Goal: Task Accomplishment & Management: Manage account settings

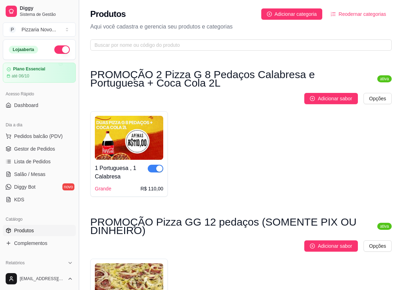
scroll to position [4643, 0]
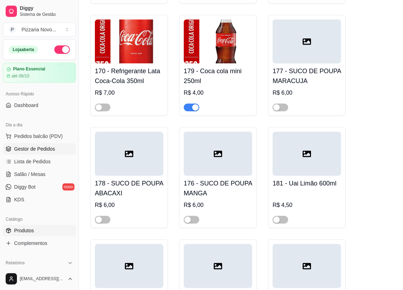
click at [39, 148] on span "Gestor de Pedidos" at bounding box center [34, 148] width 41 height 7
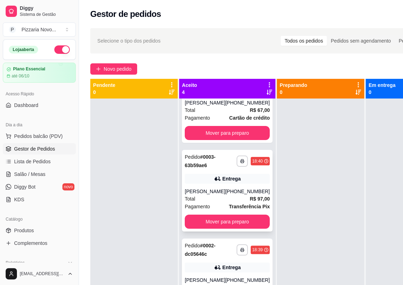
scroll to position [86, 0]
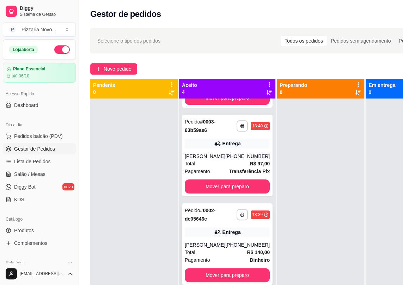
click at [206, 242] on div "[PERSON_NAME]" at bounding box center [205, 245] width 41 height 7
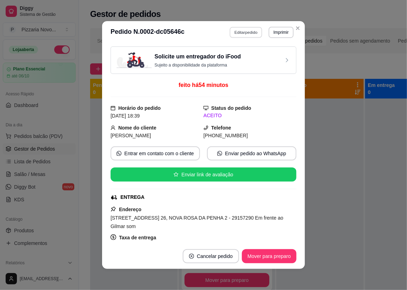
click at [245, 30] on button "Editar pedido" at bounding box center [246, 32] width 33 height 11
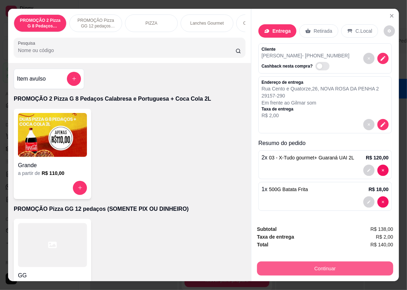
click at [348, 264] on button "Continuar" at bounding box center [325, 269] width 136 height 14
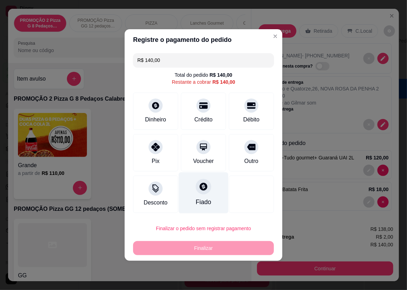
click at [206, 194] on div "Fiado" at bounding box center [204, 193] width 50 height 41
type input "R$ 0,00"
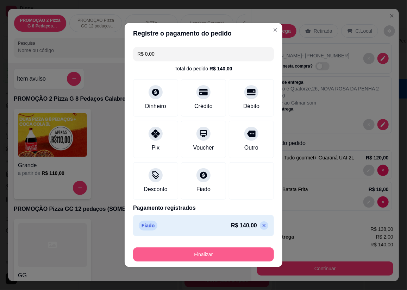
click at [179, 253] on button "Finalizar" at bounding box center [203, 255] width 141 height 14
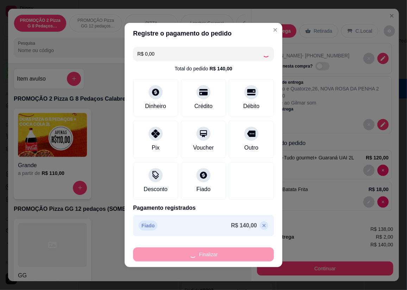
type input "0"
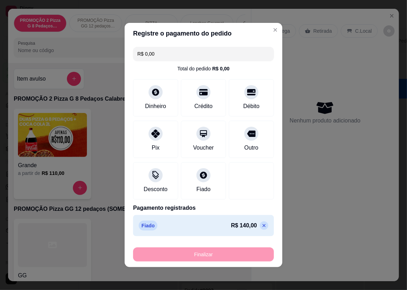
type input "-R$ 140,00"
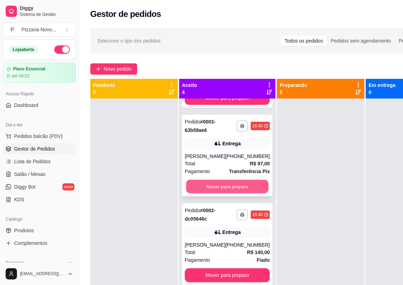
click at [238, 180] on button "Mover para preparo" at bounding box center [227, 187] width 82 height 14
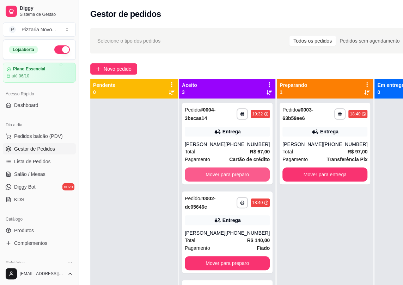
scroll to position [0, 0]
click at [238, 174] on button "Mover para preparo" at bounding box center [227, 175] width 85 height 14
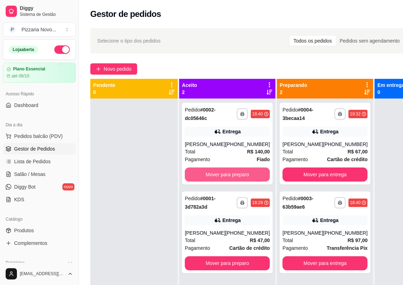
click at [238, 174] on button "Mover para preparo" at bounding box center [227, 175] width 85 height 14
click at [247, 182] on button "Mover para preparo" at bounding box center [227, 175] width 82 height 14
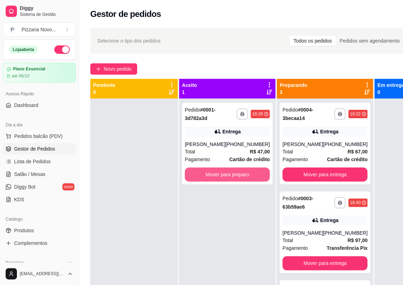
click at [249, 182] on button "Mover para preparo" at bounding box center [227, 175] width 85 height 14
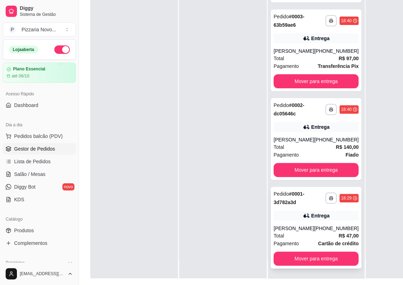
scroll to position [112, 0]
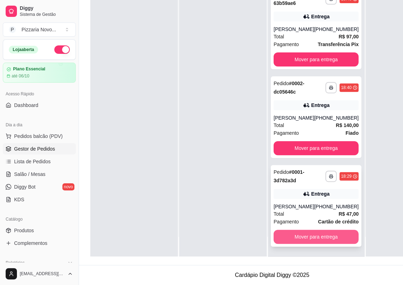
click at [300, 236] on button "Mover para entrega" at bounding box center [315, 237] width 85 height 14
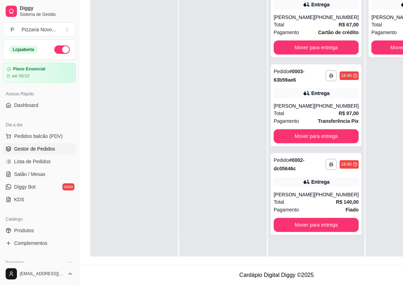
scroll to position [0, 0]
click at [300, 103] on div "[PERSON_NAME]" at bounding box center [293, 106] width 41 height 7
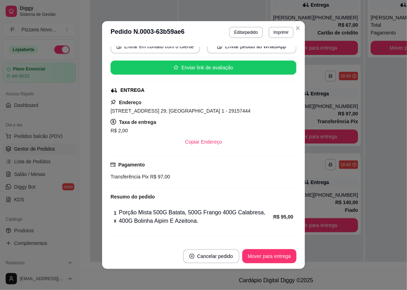
scroll to position [122, 0]
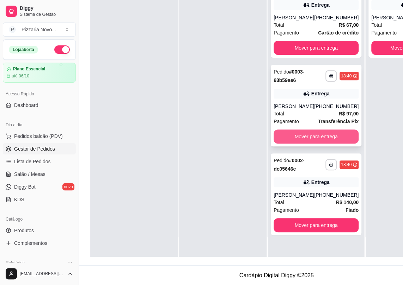
click at [336, 135] on button "Mover para entrega" at bounding box center [315, 137] width 85 height 14
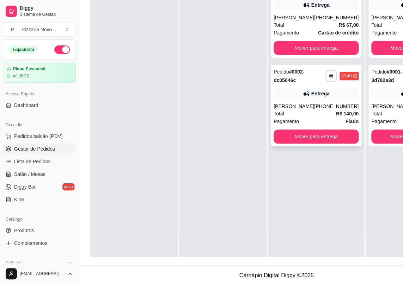
click at [276, 96] on div "Entrega" at bounding box center [315, 94] width 85 height 10
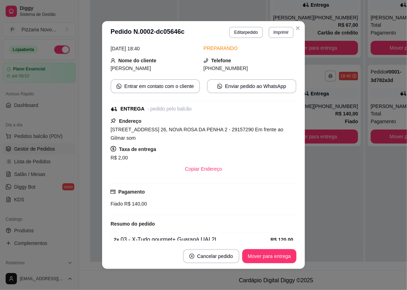
scroll to position [96, 0]
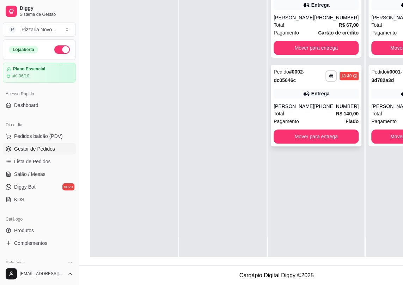
click at [319, 118] on div "Total R$ 140,00" at bounding box center [315, 114] width 85 height 8
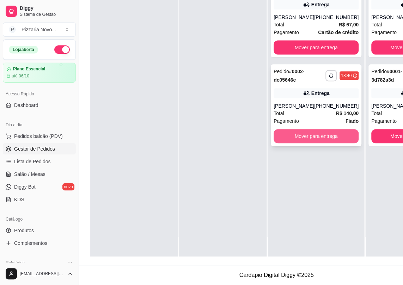
click at [310, 138] on button "Mover para entrega" at bounding box center [315, 136] width 85 height 14
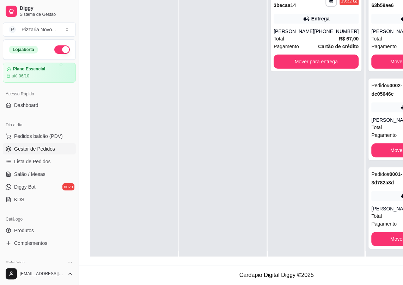
scroll to position [0, 0]
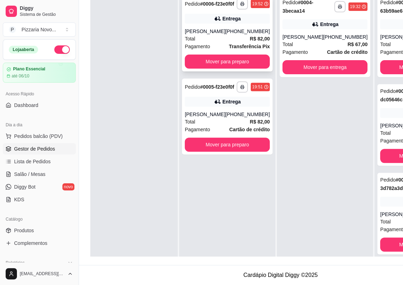
click at [199, 29] on div "[PERSON_NAME]" at bounding box center [205, 31] width 41 height 7
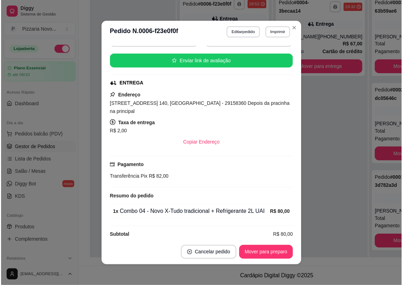
scroll to position [1, 0]
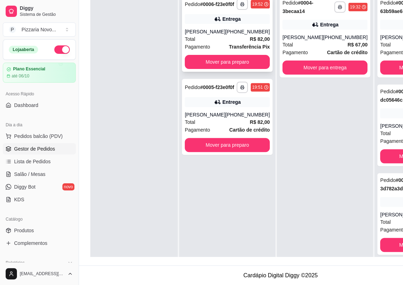
click at [241, 31] on div "**********" at bounding box center [227, 34] width 91 height 76
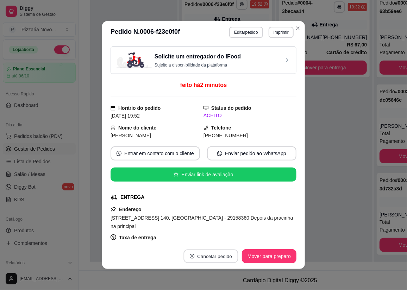
click at [193, 258] on button "Cancelar pedido" at bounding box center [211, 257] width 55 height 14
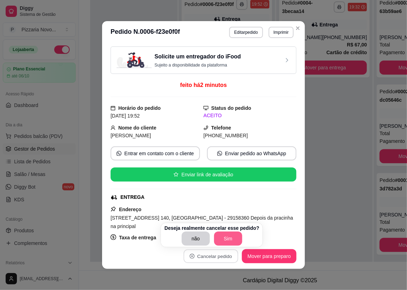
click at [222, 240] on button "Sim" at bounding box center [228, 239] width 28 height 14
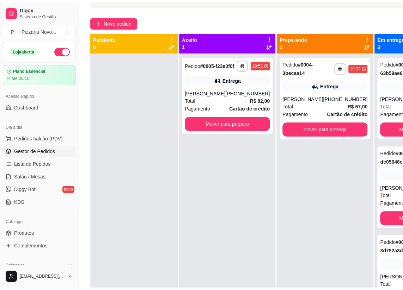
scroll to position [0, 0]
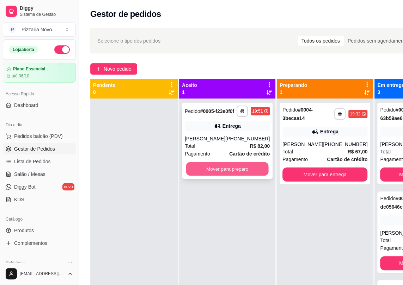
click at [238, 176] on button "Mover para preparo" at bounding box center [227, 169] width 82 height 14
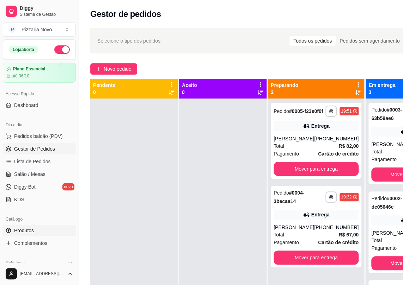
click at [43, 228] on link "Produtos" at bounding box center [39, 230] width 73 height 11
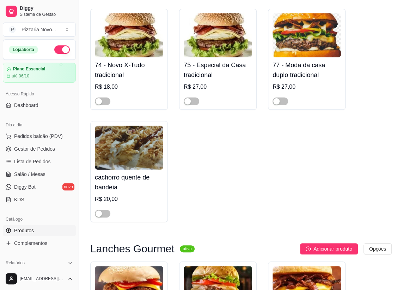
scroll to position [1633, 0]
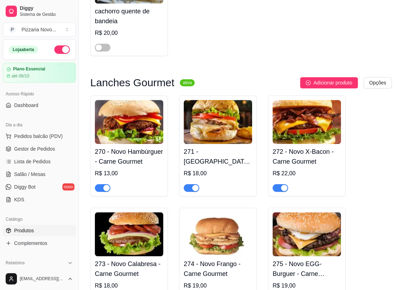
click at [278, 184] on span "button" at bounding box center [279, 188] width 15 height 8
click at [188, 185] on span "button" at bounding box center [191, 188] width 15 height 8
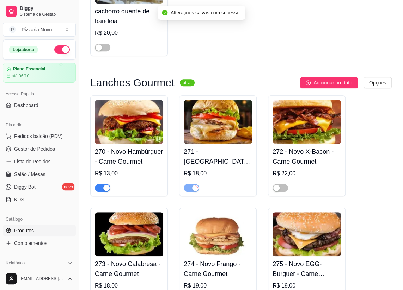
click at [99, 184] on span "button" at bounding box center [102, 188] width 15 height 8
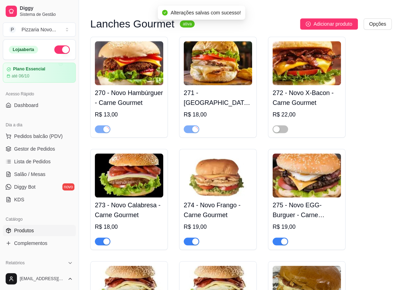
scroll to position [1729, 0]
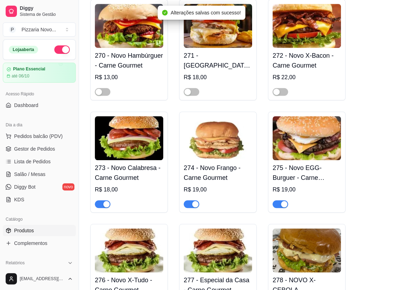
click at [105, 201] on div "button" at bounding box center [106, 204] width 6 height 6
click at [189, 201] on span "button" at bounding box center [191, 204] width 15 height 8
click at [283, 201] on div "button" at bounding box center [284, 204] width 6 height 6
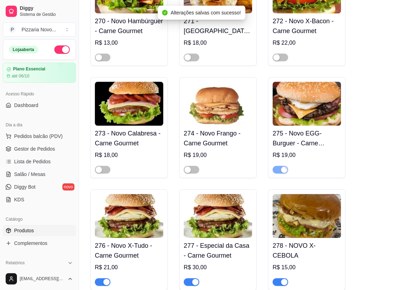
scroll to position [1825, 0]
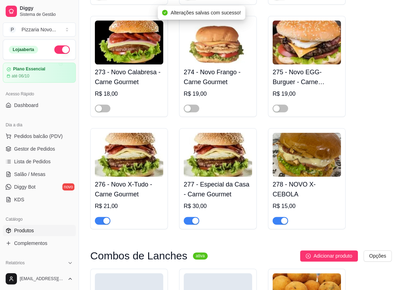
click at [281, 218] on div "button" at bounding box center [284, 221] width 6 height 6
click at [189, 217] on span "button" at bounding box center [191, 221] width 15 height 8
click at [103, 218] on div "button" at bounding box center [106, 221] width 6 height 6
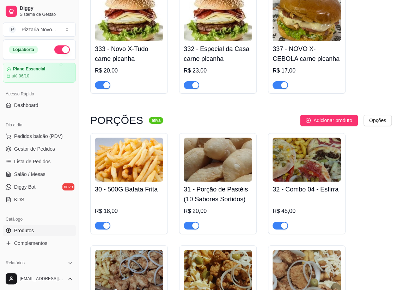
scroll to position [2914, 0]
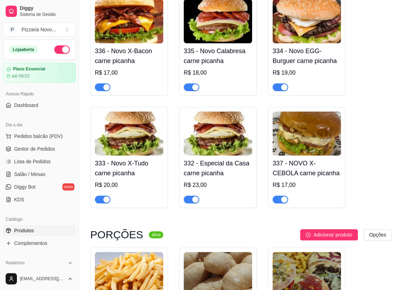
click at [197, 199] on div "button" at bounding box center [195, 200] width 6 height 6
click at [188, 84] on span "button" at bounding box center [191, 87] width 15 height 8
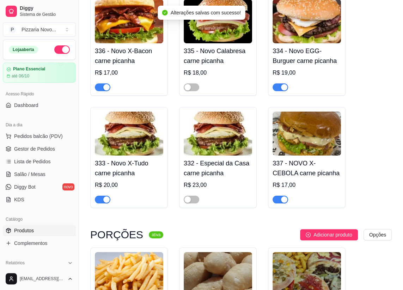
click at [104, 84] on div "button" at bounding box center [106, 87] width 6 height 6
click at [102, 198] on span "button" at bounding box center [102, 200] width 15 height 8
click at [281, 199] on div "button" at bounding box center [284, 200] width 6 height 6
click at [279, 85] on span "button" at bounding box center [279, 87] width 15 height 8
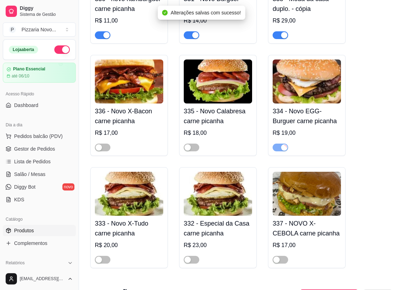
scroll to position [2786, 0]
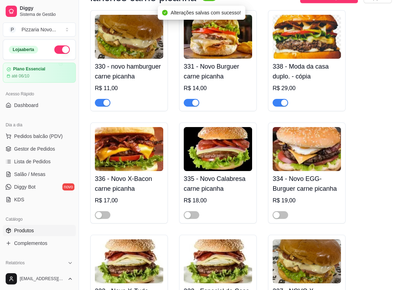
click at [281, 100] on div "button" at bounding box center [284, 103] width 6 height 6
click at [192, 102] on div "button" at bounding box center [195, 103] width 6 height 6
click at [106, 102] on div "button" at bounding box center [106, 103] width 6 height 6
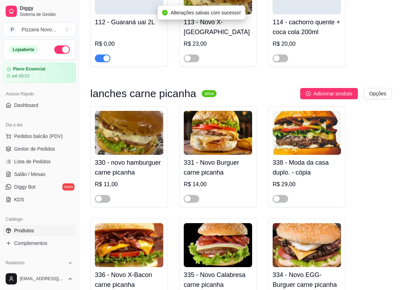
scroll to position [2658, 0]
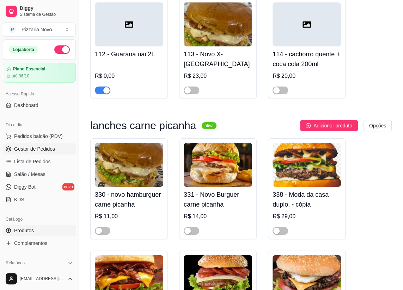
click at [38, 149] on span "Gestor de Pedidos" at bounding box center [34, 148] width 41 height 7
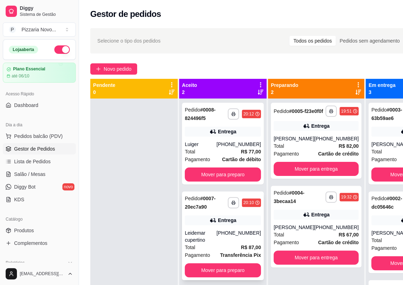
click at [224, 221] on div "Entrega" at bounding box center [227, 220] width 18 height 7
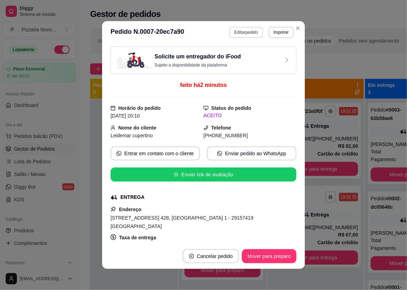
click at [246, 34] on button "Editar pedido" at bounding box center [245, 32] width 33 height 11
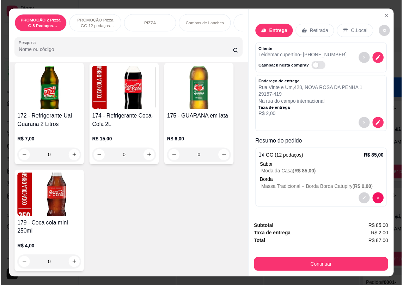
scroll to position [16, 0]
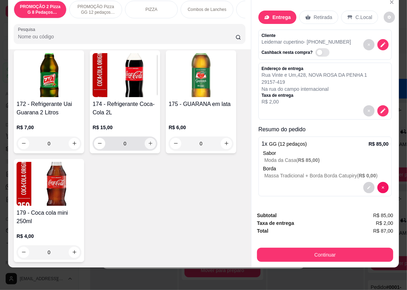
click at [150, 141] on icon "increase-product-quantity" at bounding box center [150, 143] width 5 height 5
type input "1"
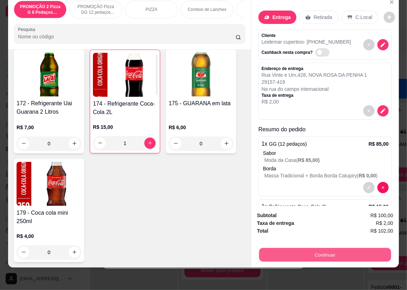
click at [306, 250] on button "Continuar" at bounding box center [325, 255] width 132 height 14
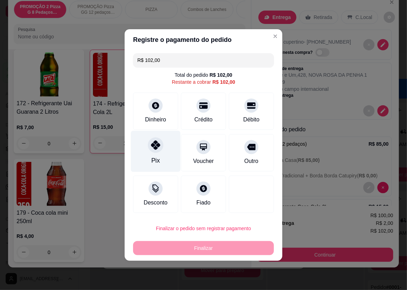
click at [152, 152] on div at bounding box center [155, 144] width 15 height 15
type input "R$ 0,00"
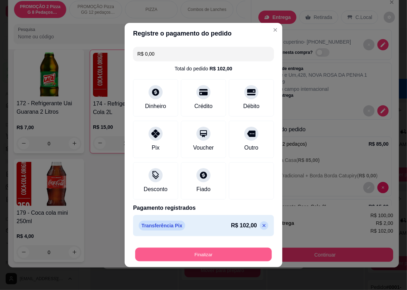
click at [200, 255] on button "Finalizar" at bounding box center [203, 255] width 137 height 14
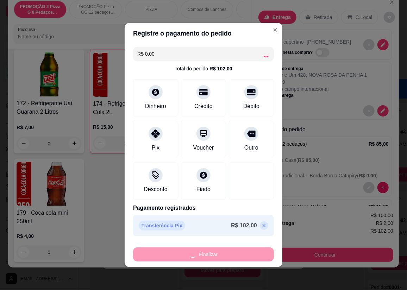
type input "0"
type input "-R$ 102,00"
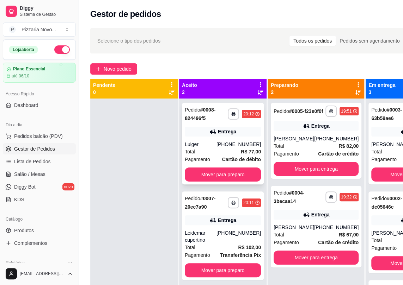
click at [198, 143] on div "Luiger" at bounding box center [201, 144] width 32 height 7
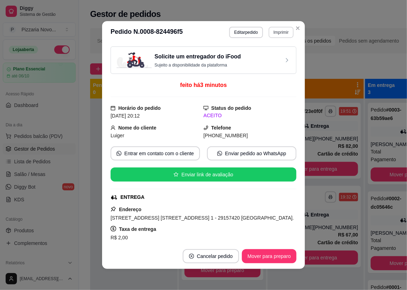
click at [277, 29] on button "Imprimir" at bounding box center [281, 32] width 25 height 11
click at [272, 57] on button "IMPRESSORA" at bounding box center [266, 56] width 51 height 11
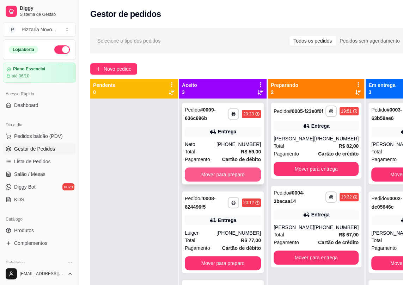
click at [223, 178] on button "Mover para preparo" at bounding box center [223, 175] width 76 height 14
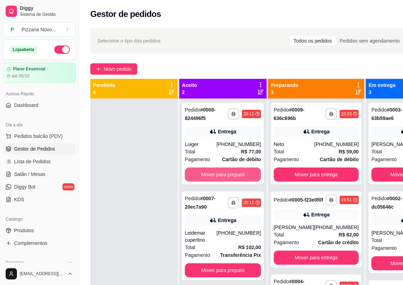
click at [223, 178] on button "Mover para preparo" at bounding box center [223, 175] width 76 height 14
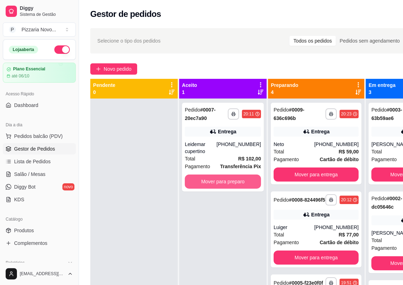
click at [223, 178] on button "Mover para preparo" at bounding box center [223, 182] width 76 height 14
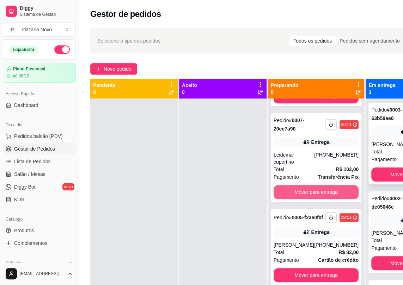
scroll to position [168, 0]
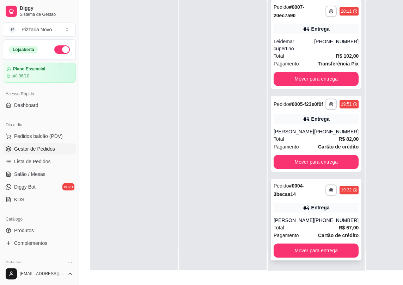
scroll to position [112, 0]
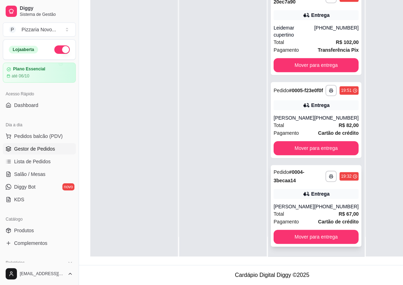
click at [293, 207] on div "[PERSON_NAME]" at bounding box center [293, 206] width 41 height 7
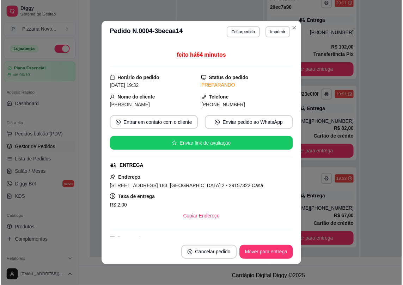
scroll to position [96, 0]
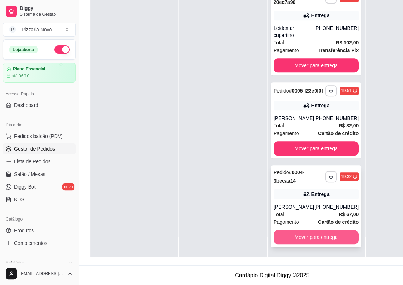
click at [299, 236] on button "Mover para entrega" at bounding box center [315, 237] width 85 height 14
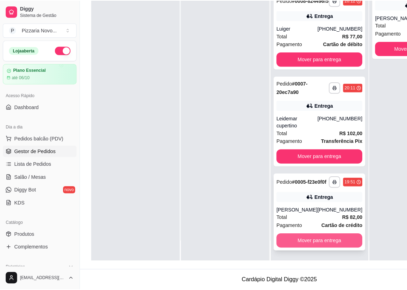
scroll to position [79, 0]
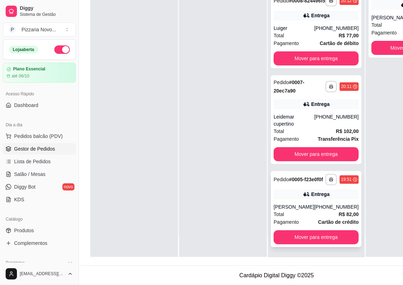
click at [303, 198] on icon at bounding box center [306, 194] width 7 height 7
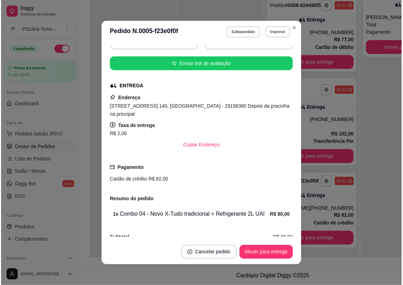
scroll to position [113, 0]
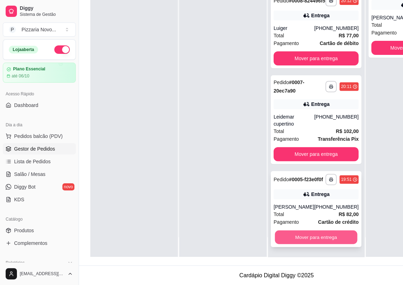
click at [320, 240] on button "Mover para entrega" at bounding box center [316, 238] width 82 height 14
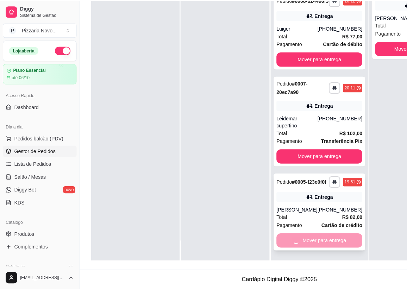
scroll to position [0, 0]
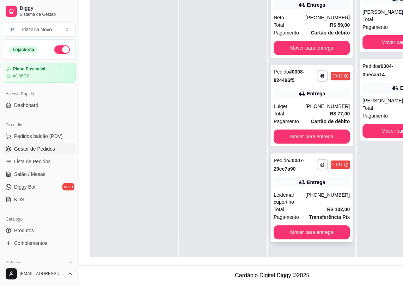
click at [304, 174] on div "**********" at bounding box center [312, 198] width 82 height 89
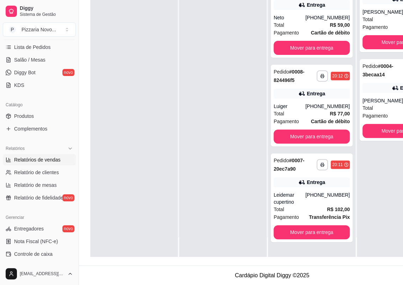
scroll to position [128, 0]
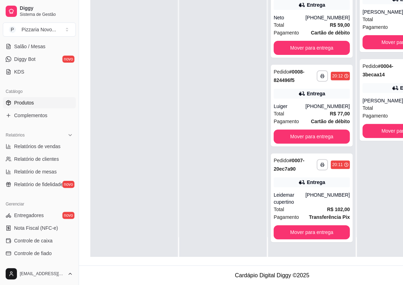
click at [49, 100] on link "Produtos" at bounding box center [39, 102] width 73 height 11
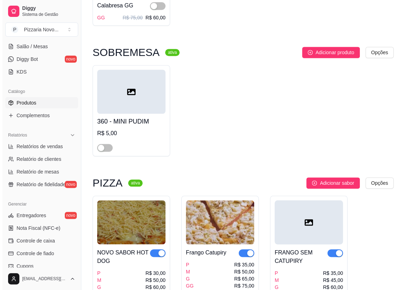
scroll to position [352, 0]
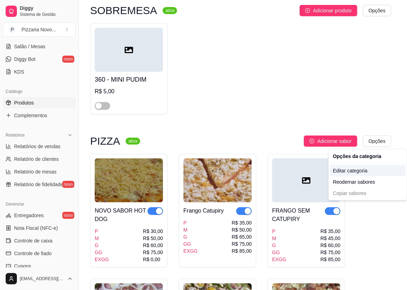
click at [352, 169] on div "Editar categoria" at bounding box center [367, 170] width 75 height 11
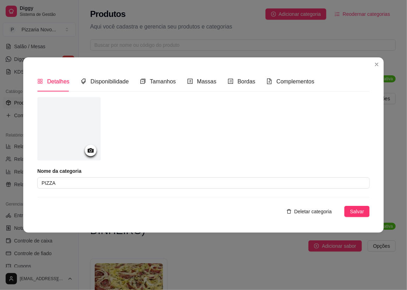
scroll to position [349, 0]
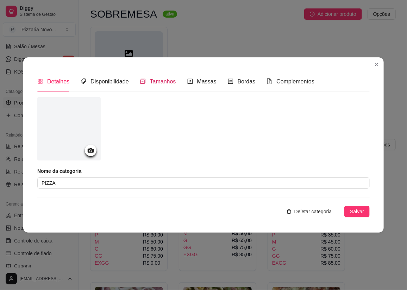
click at [166, 81] on span "Tamanhos" at bounding box center [163, 82] width 26 height 6
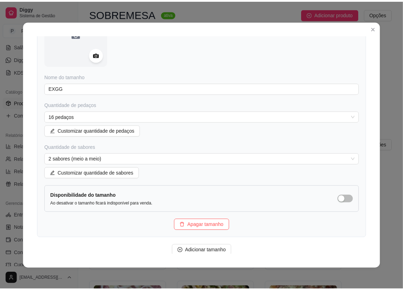
scroll to position [1117, 0]
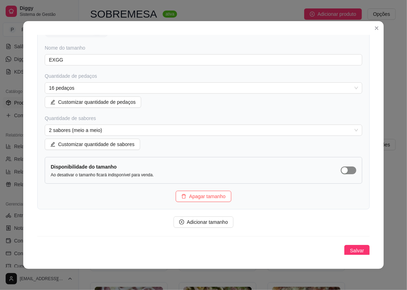
click at [348, 167] on span "button" at bounding box center [348, 171] width 15 height 8
click at [350, 249] on span "Salvar" at bounding box center [357, 251] width 14 height 8
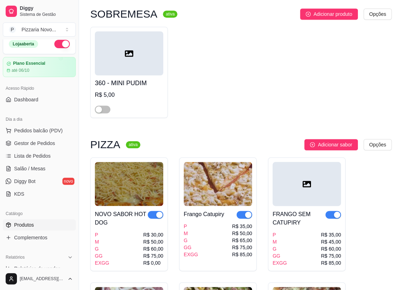
scroll to position [0, 0]
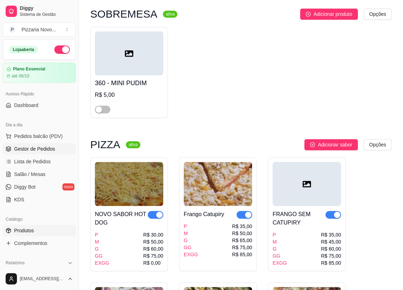
click at [30, 149] on span "Gestor de Pedidos" at bounding box center [34, 148] width 41 height 7
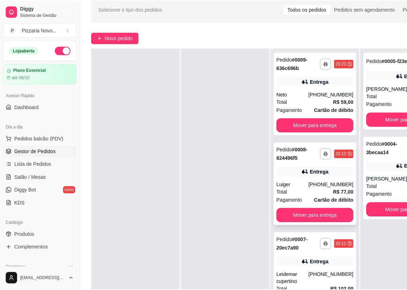
scroll to position [96, 0]
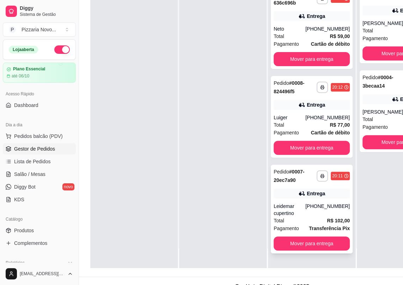
click at [278, 197] on div "**********" at bounding box center [312, 209] width 82 height 89
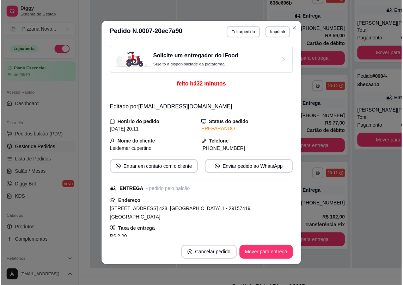
scroll to position [160, 0]
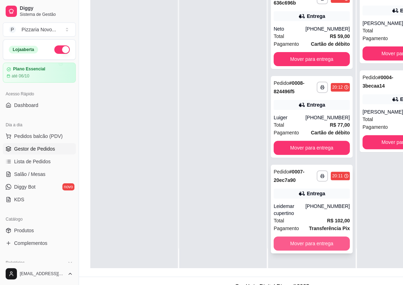
click at [279, 237] on button "Mover para entrega" at bounding box center [311, 244] width 76 height 14
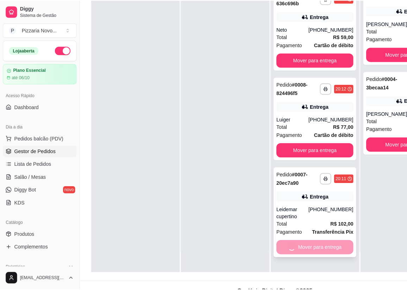
scroll to position [20, 0]
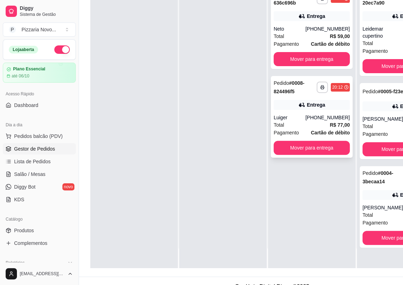
click at [285, 127] on div "Total R$ 77,00" at bounding box center [311, 125] width 76 height 8
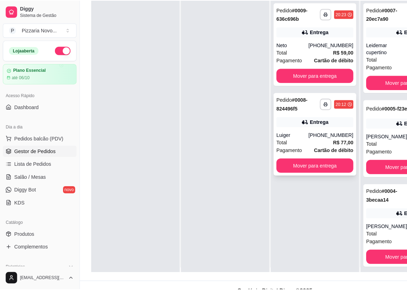
scroll to position [0, 0]
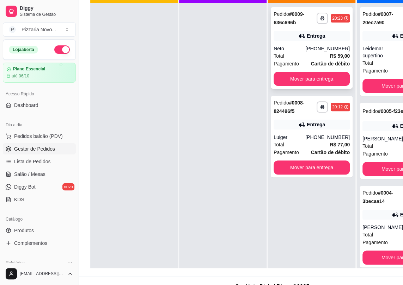
click at [305, 50] on div "Neto" at bounding box center [289, 48] width 32 height 7
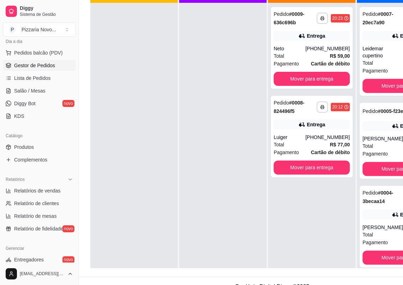
scroll to position [64, 0]
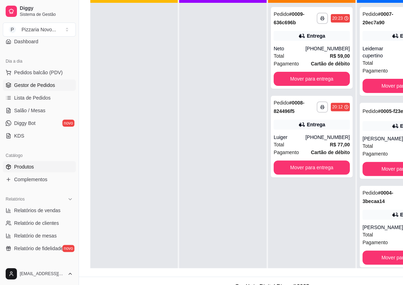
click at [44, 164] on link "Produtos" at bounding box center [39, 166] width 73 height 11
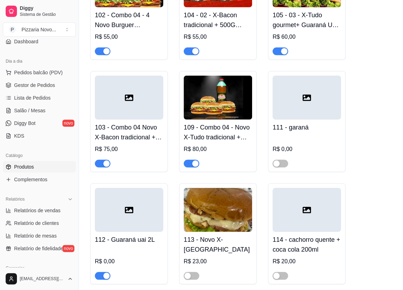
scroll to position [2434, 0]
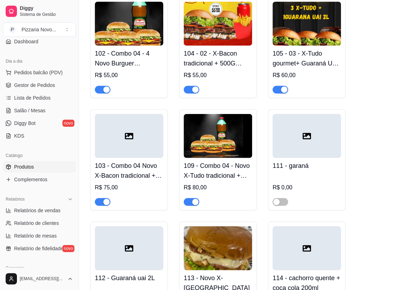
click at [192, 201] on div "button" at bounding box center [195, 202] width 6 height 6
click at [104, 199] on div "button" at bounding box center [106, 202] width 6 height 6
click at [105, 87] on div "button" at bounding box center [106, 90] width 6 height 6
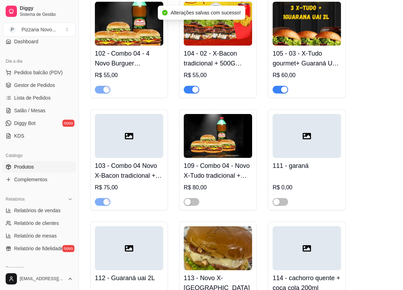
drag, startPoint x: 188, startPoint y: 87, endPoint x: 281, endPoint y: 107, distance: 94.9
click at [189, 87] on span "button" at bounding box center [191, 90] width 15 height 8
click at [283, 87] on div "button" at bounding box center [284, 90] width 6 height 6
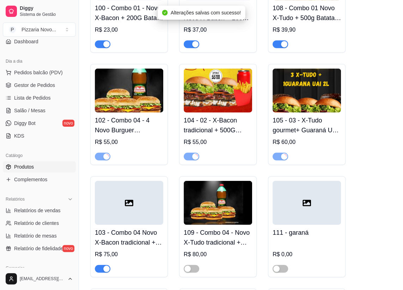
scroll to position [2338, 0]
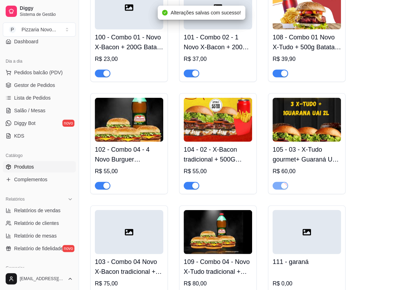
click at [277, 70] on span "button" at bounding box center [279, 74] width 15 height 8
click at [191, 70] on button "button" at bounding box center [191, 74] width 15 height 8
click at [100, 70] on span "button" at bounding box center [102, 74] width 15 height 8
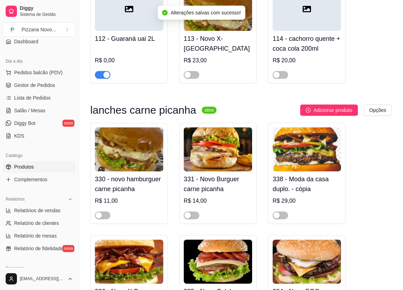
scroll to position [2626, 0]
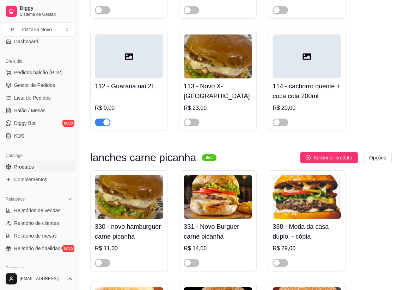
click at [105, 119] on div "button" at bounding box center [106, 122] width 6 height 6
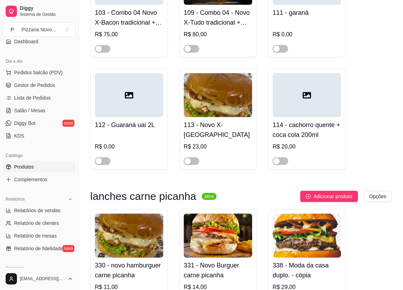
scroll to position [2562, 0]
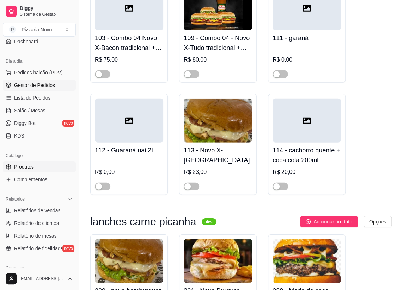
click at [29, 85] on span "Gestor de Pedidos" at bounding box center [34, 85] width 41 height 7
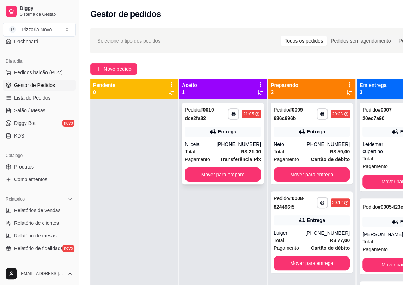
click at [222, 138] on div "**********" at bounding box center [223, 144] width 82 height 82
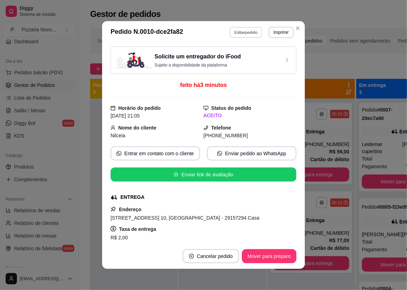
click at [244, 32] on button "Editar pedido" at bounding box center [246, 32] width 33 height 11
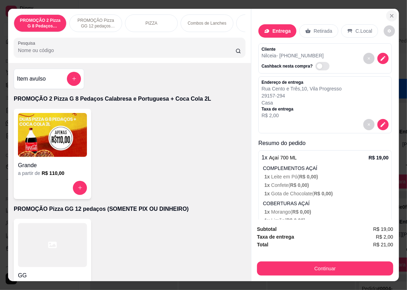
click at [389, 13] on icon "Close" at bounding box center [392, 16] width 6 height 6
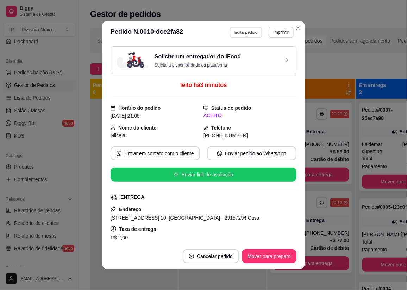
click at [232, 32] on button "Editar pedido" at bounding box center [246, 32] width 33 height 11
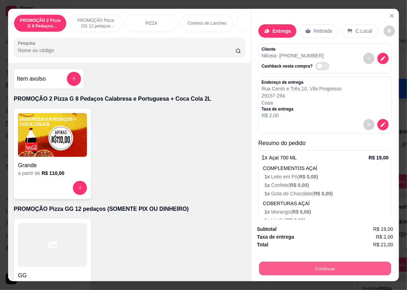
click at [319, 264] on button "Continuar" at bounding box center [325, 269] width 132 height 14
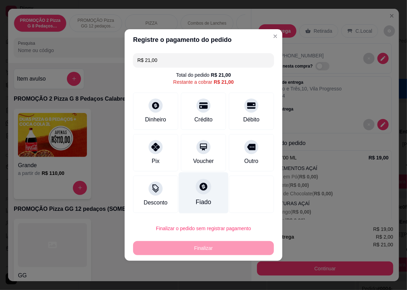
click at [204, 190] on icon at bounding box center [203, 186] width 9 height 9
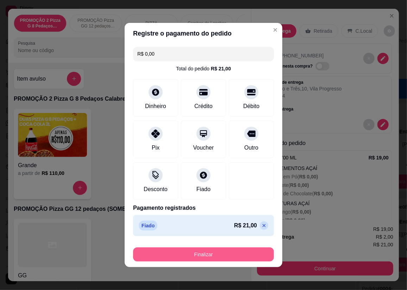
click at [228, 254] on button "Finalizar" at bounding box center [203, 255] width 141 height 14
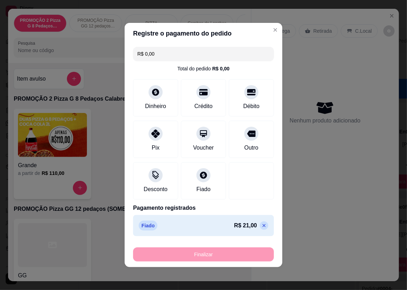
type input "-R$ 21,00"
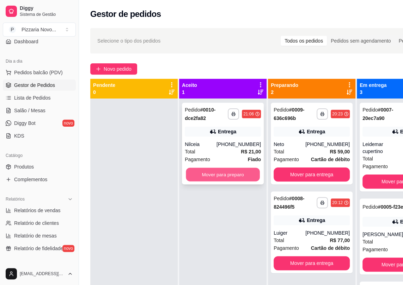
click at [244, 172] on button "Mover para preparo" at bounding box center [223, 175] width 74 height 14
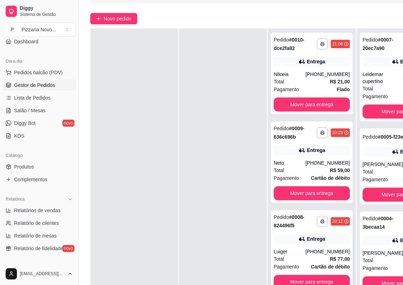
scroll to position [112, 0]
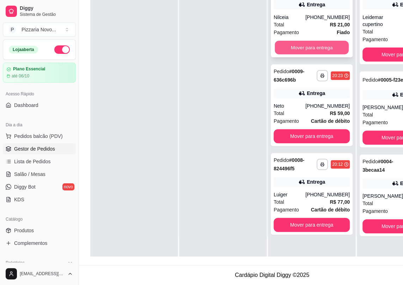
click at [336, 47] on button "Mover para entrega" at bounding box center [311, 48] width 74 height 14
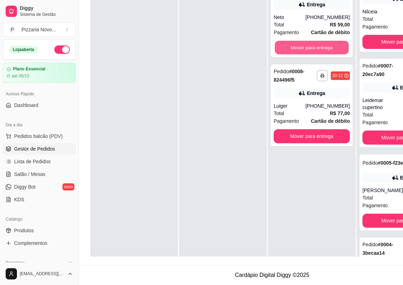
click at [336, 47] on button "Mover para entrega" at bounding box center [311, 48] width 74 height 14
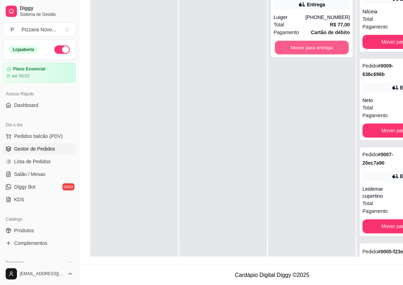
click at [336, 47] on button "Mover para entrega" at bounding box center [311, 48] width 74 height 14
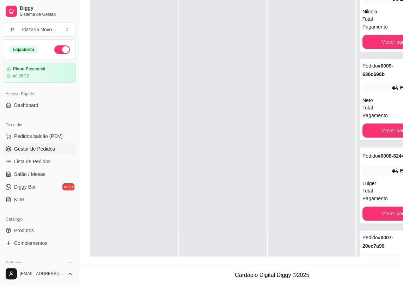
drag, startPoint x: 204, startPoint y: 202, endPoint x: 157, endPoint y: 21, distance: 186.9
click at [201, 192] on div at bounding box center [222, 113] width 87 height 285
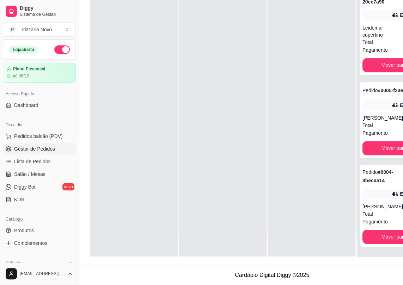
scroll to position [256, 0]
click at [383, 114] on div "[PERSON_NAME]" at bounding box center [382, 117] width 41 height 7
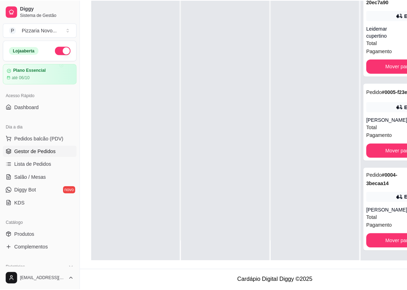
scroll to position [107, 0]
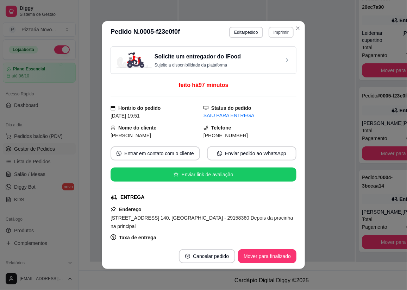
click at [274, 31] on button "Imprimir" at bounding box center [281, 32] width 25 height 11
click at [273, 59] on button "IMPRESSORA" at bounding box center [266, 57] width 49 height 11
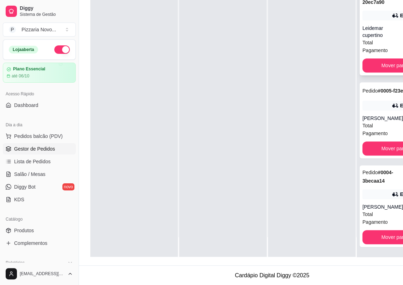
click at [389, 27] on div "Leidemar cupertino" at bounding box center [382, 32] width 41 height 14
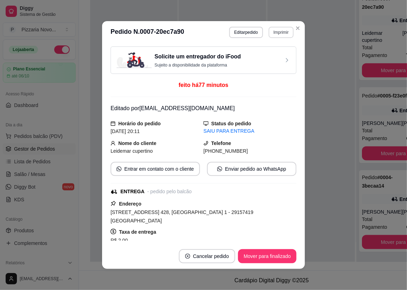
click at [275, 33] on button "Imprimir" at bounding box center [281, 32] width 25 height 11
click at [272, 57] on button "IMPRESSORA" at bounding box center [266, 57] width 49 height 11
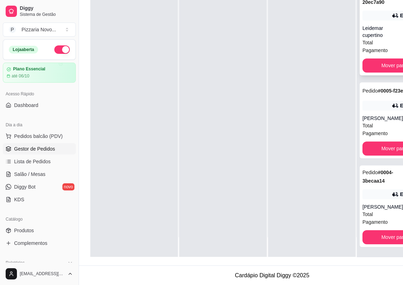
click at [360, 35] on div "**********" at bounding box center [404, 31] width 91 height 89
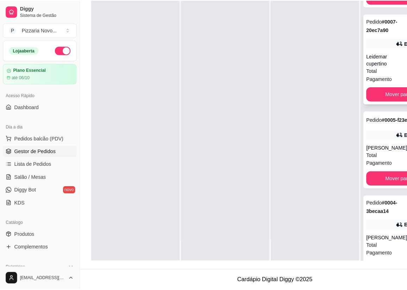
scroll to position [128, 0]
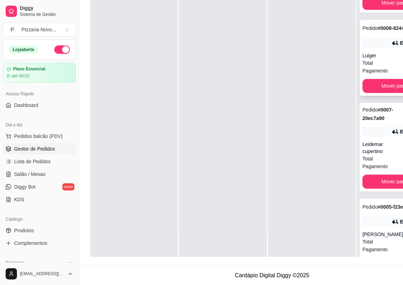
click at [368, 67] on span "Total" at bounding box center [367, 63] width 11 height 8
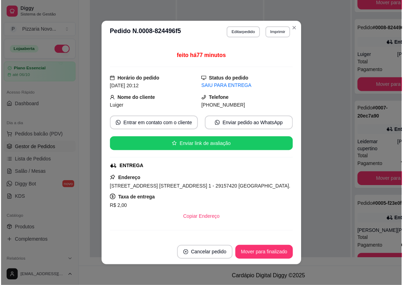
scroll to position [32, 0]
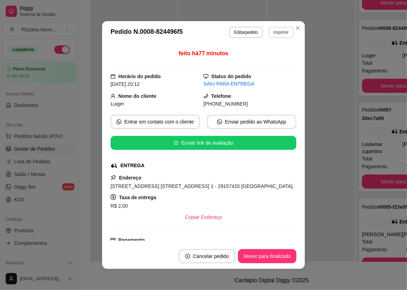
click at [279, 32] on button "Imprimir" at bounding box center [281, 32] width 25 height 11
click at [268, 57] on button "IMPRESSORA" at bounding box center [266, 57] width 49 height 11
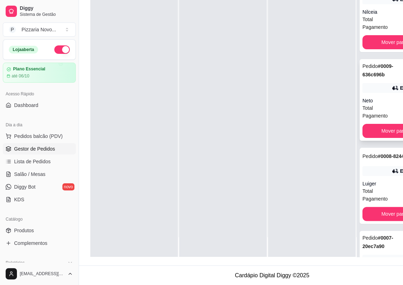
scroll to position [0, 0]
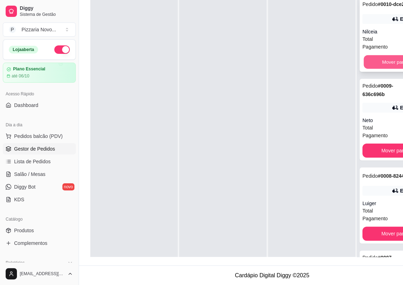
click at [390, 62] on button "Mover para finalizado" at bounding box center [405, 62] width 82 height 14
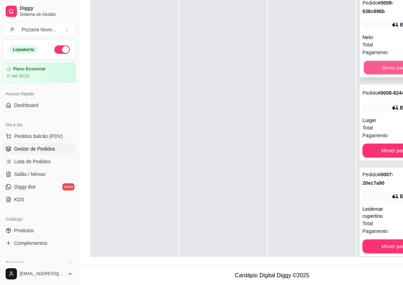
click at [382, 65] on button "Mover para finalizado" at bounding box center [405, 68] width 82 height 14
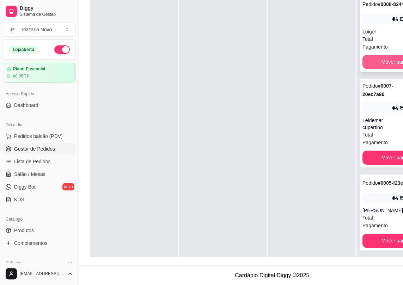
click at [377, 67] on button "Mover para finalizado" at bounding box center [404, 62] width 85 height 14
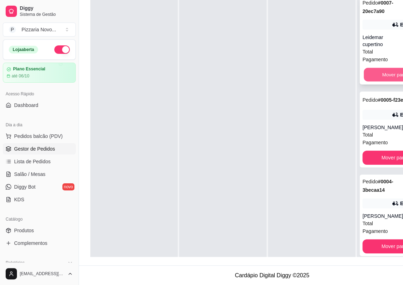
click at [380, 76] on button "Mover para finalizado" at bounding box center [405, 75] width 82 height 14
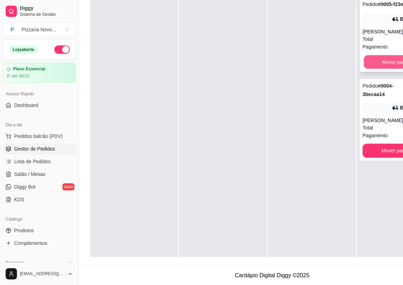
click at [384, 62] on button "Mover para finalizado" at bounding box center [405, 62] width 82 height 14
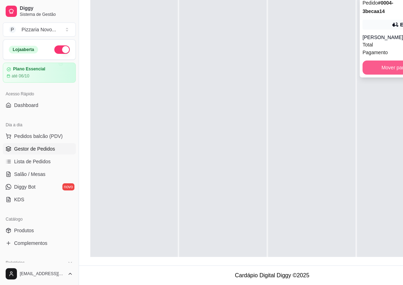
click at [385, 66] on button "Mover para finalizado" at bounding box center [404, 68] width 85 height 14
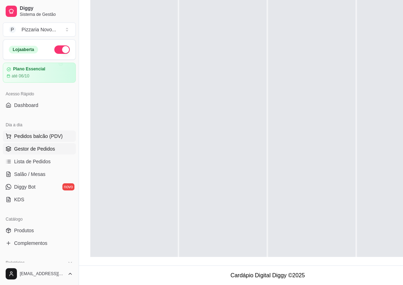
click at [35, 134] on span "Pedidos balcão (PDV)" at bounding box center [38, 136] width 49 height 7
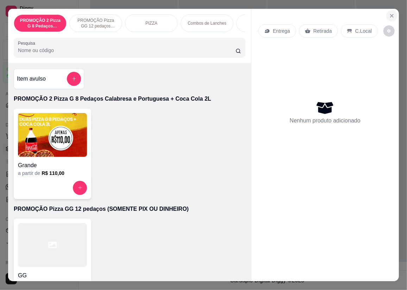
click at [389, 13] on icon "Close" at bounding box center [392, 16] width 6 height 6
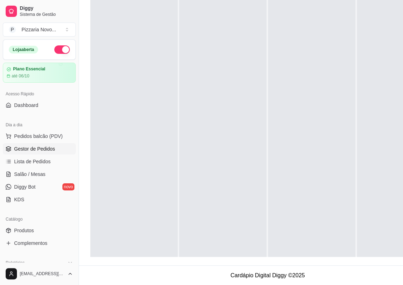
drag, startPoint x: 38, startPoint y: 159, endPoint x: 89, endPoint y: 144, distance: 52.7
click at [39, 159] on span "Lista de Pedidos" at bounding box center [32, 161] width 37 height 7
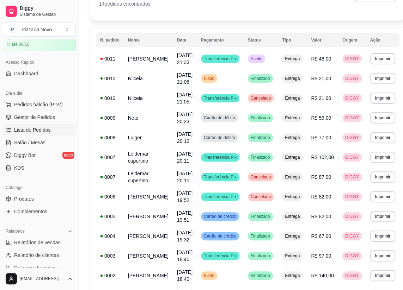
scroll to position [44, 0]
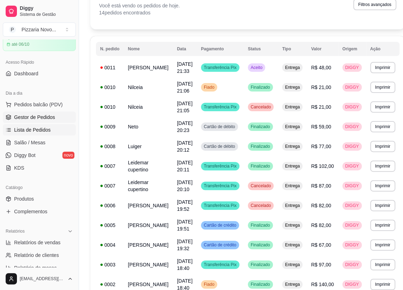
click at [55, 116] on link "Gestor de Pedidos" at bounding box center [39, 117] width 73 height 11
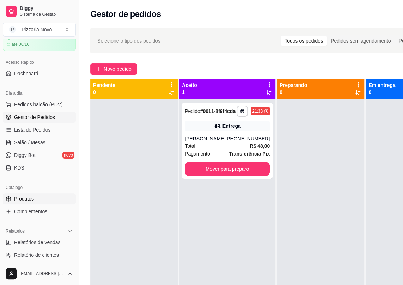
click at [45, 201] on link "Produtos" at bounding box center [39, 198] width 73 height 11
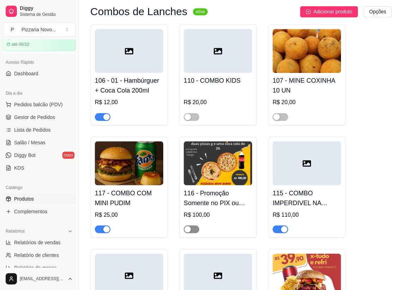
scroll to position [2082, 0]
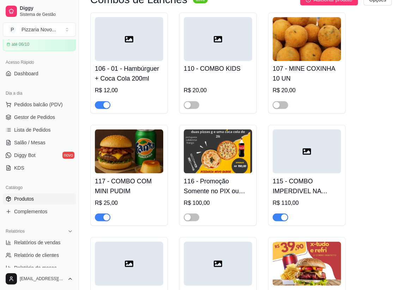
click at [102, 215] on span "button" at bounding box center [102, 217] width 15 height 8
click at [104, 102] on div "button" at bounding box center [106, 105] width 6 height 6
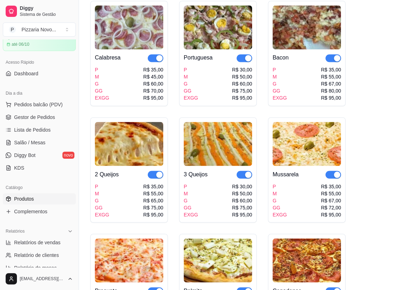
scroll to position [544, 0]
